Goal: Task Accomplishment & Management: Use online tool/utility

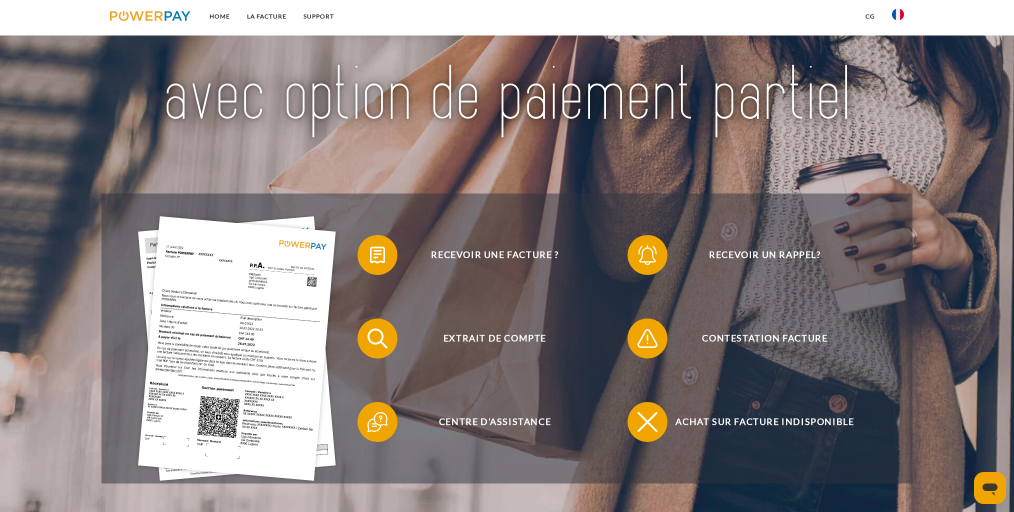
scroll to position [119, 0]
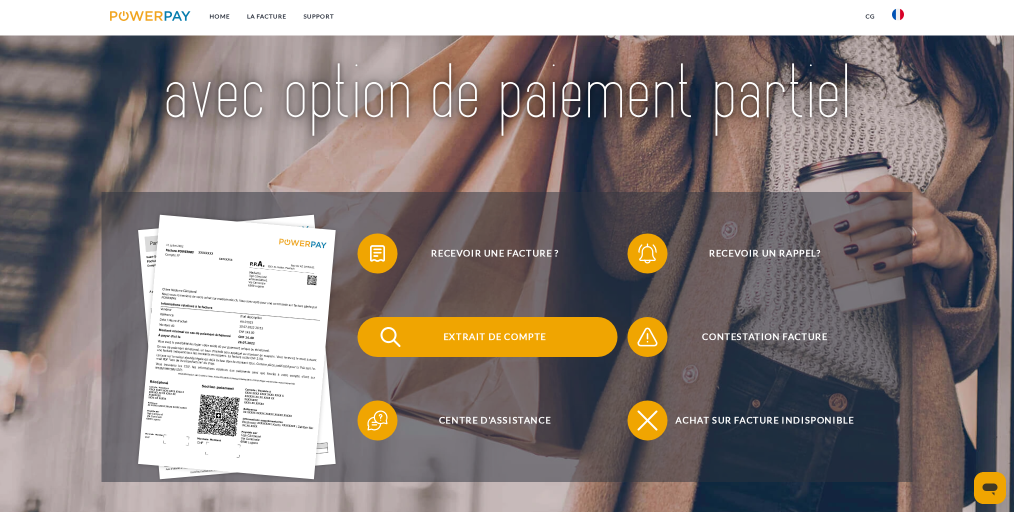
click at [500, 334] on span "Extrait de compte" at bounding box center [494, 337] width 245 height 40
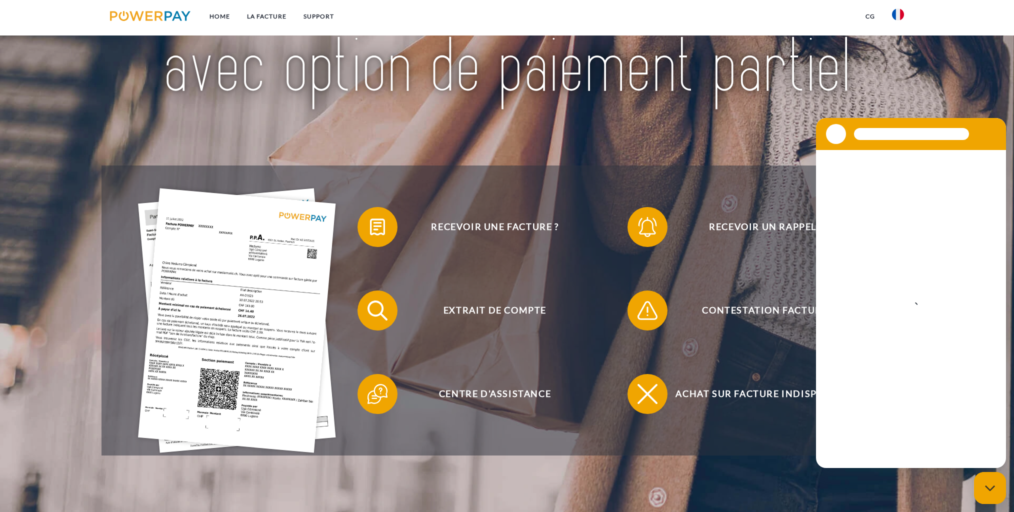
scroll to position [147, 0]
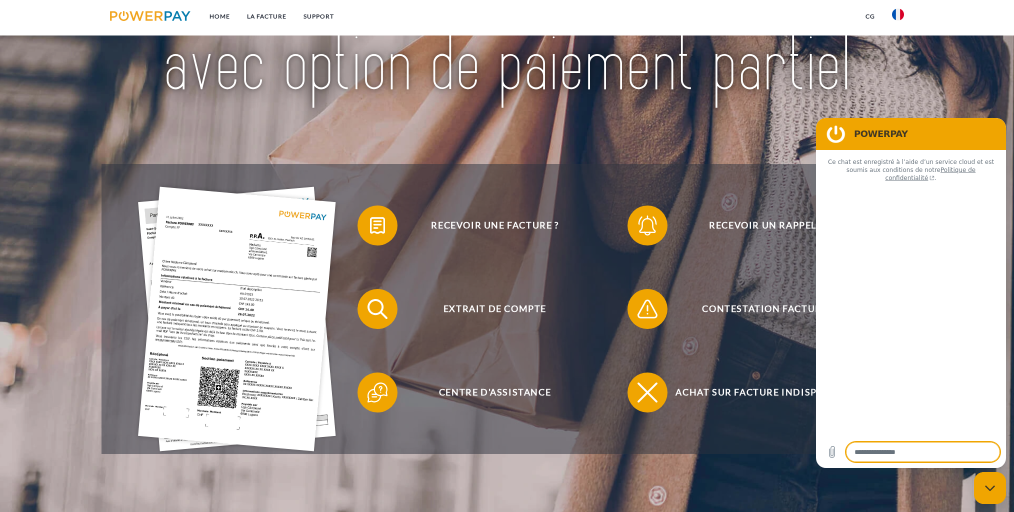
type textarea "*"
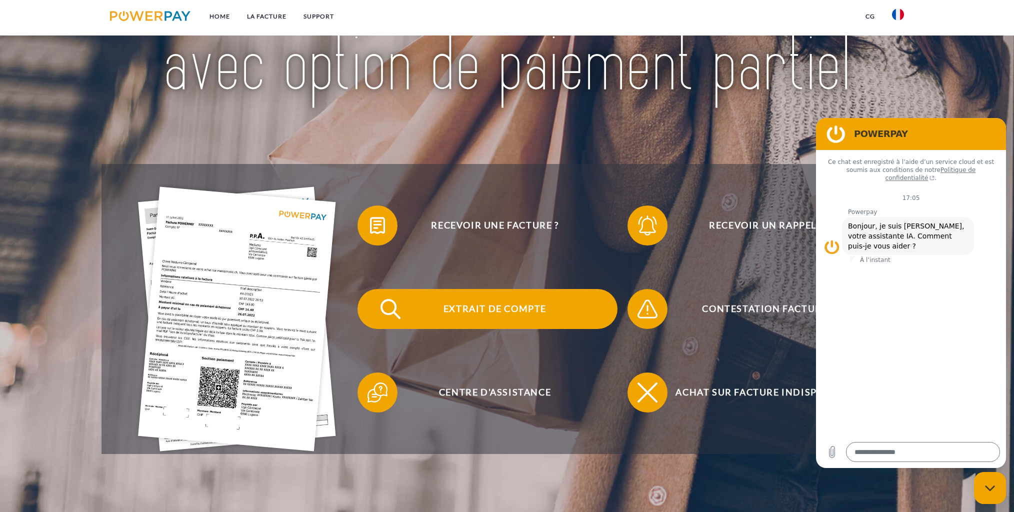
click at [516, 305] on span "Extrait de compte" at bounding box center [494, 309] width 245 height 40
